Goal: Task Accomplishment & Management: Manage account settings

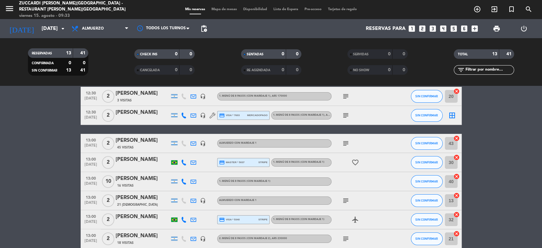
scroll to position [29, 0]
click at [49, 36] on div "[DATE] [DATE] arrow_drop_down" at bounding box center [37, 28] width 64 height 19
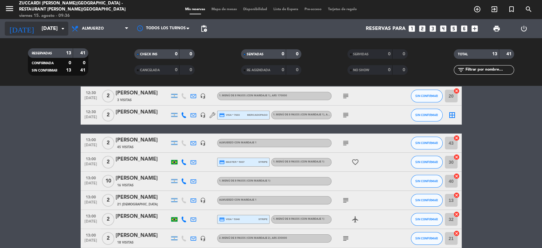
click at [52, 31] on input "[DATE]" at bounding box center [71, 29] width 67 height 12
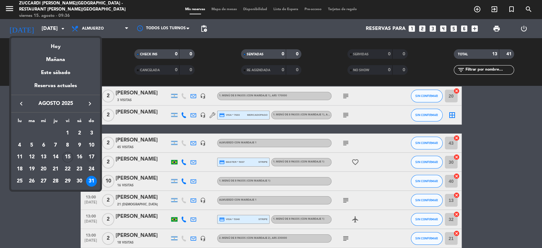
click at [93, 155] on div "17" at bounding box center [91, 157] width 11 height 11
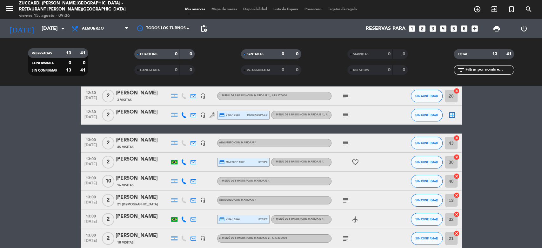
type input "dom. 17 ago."
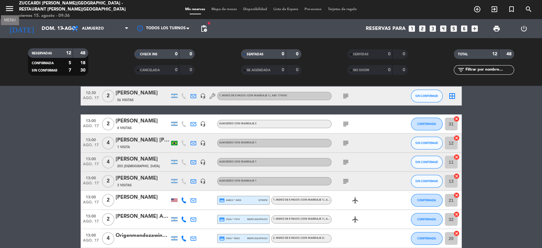
click at [5, 4] on icon "menu" at bounding box center [10, 9] width 10 height 10
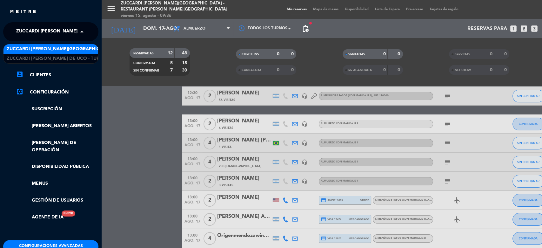
click at [81, 36] on span at bounding box center [83, 31] width 11 height 13
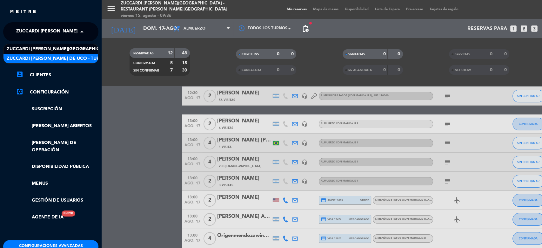
click at [87, 59] on span "Zuccardi [PERSON_NAME] de Uco - Turismo" at bounding box center [59, 58] width 105 height 7
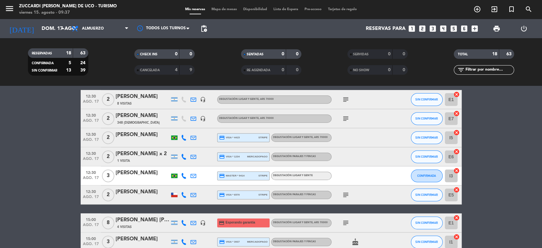
scroll to position [269, 0]
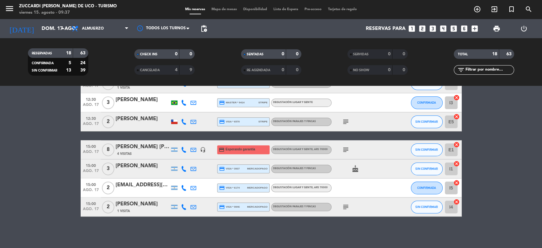
click at [130, 156] on div "15:00 [DATE] 8 [PERSON_NAME] [PERSON_NAME] 4 Visitas headset_mic credit_card Es…" at bounding box center [271, 149] width 381 height 19
click at [345, 149] on icon "subject" at bounding box center [346, 150] width 8 height 8
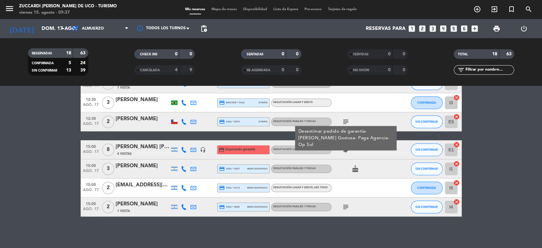
click at [42, 150] on bookings-row "09:30 [DATE] 2 Thyago Palma headset_mic credit_card visa * 8649 stripe Visita s…" at bounding box center [271, 32] width 542 height 370
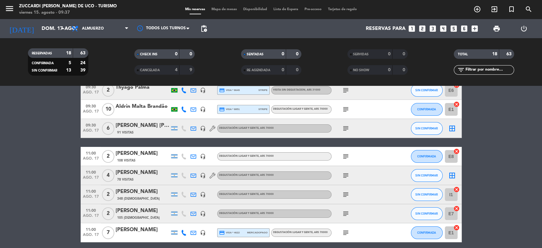
scroll to position [0, 0]
